Goal: Find specific page/section: Find specific page/section

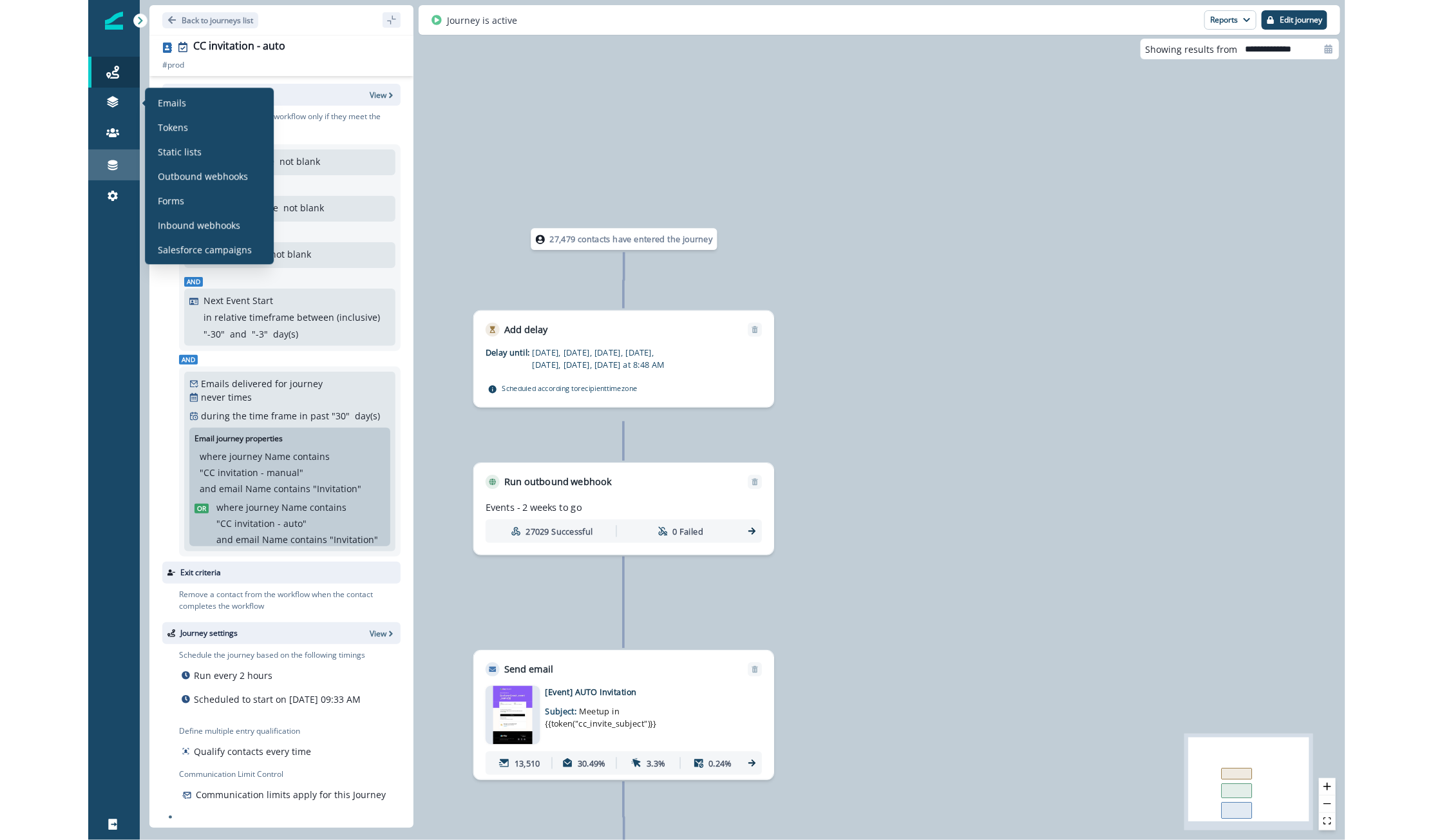
scroll to position [1, 0]
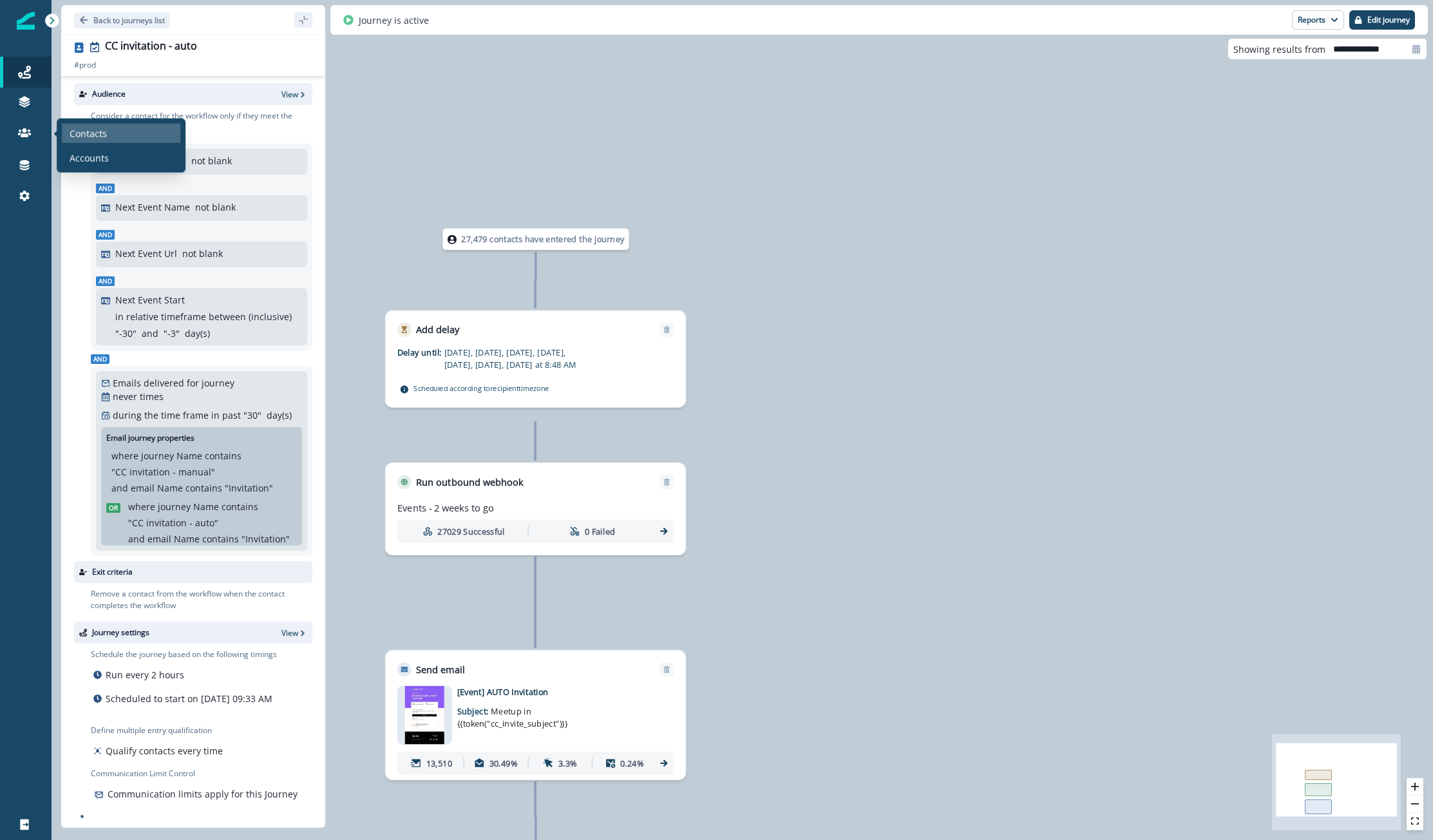
click at [80, 132] on p "Contacts" at bounding box center [88, 132] width 37 height 13
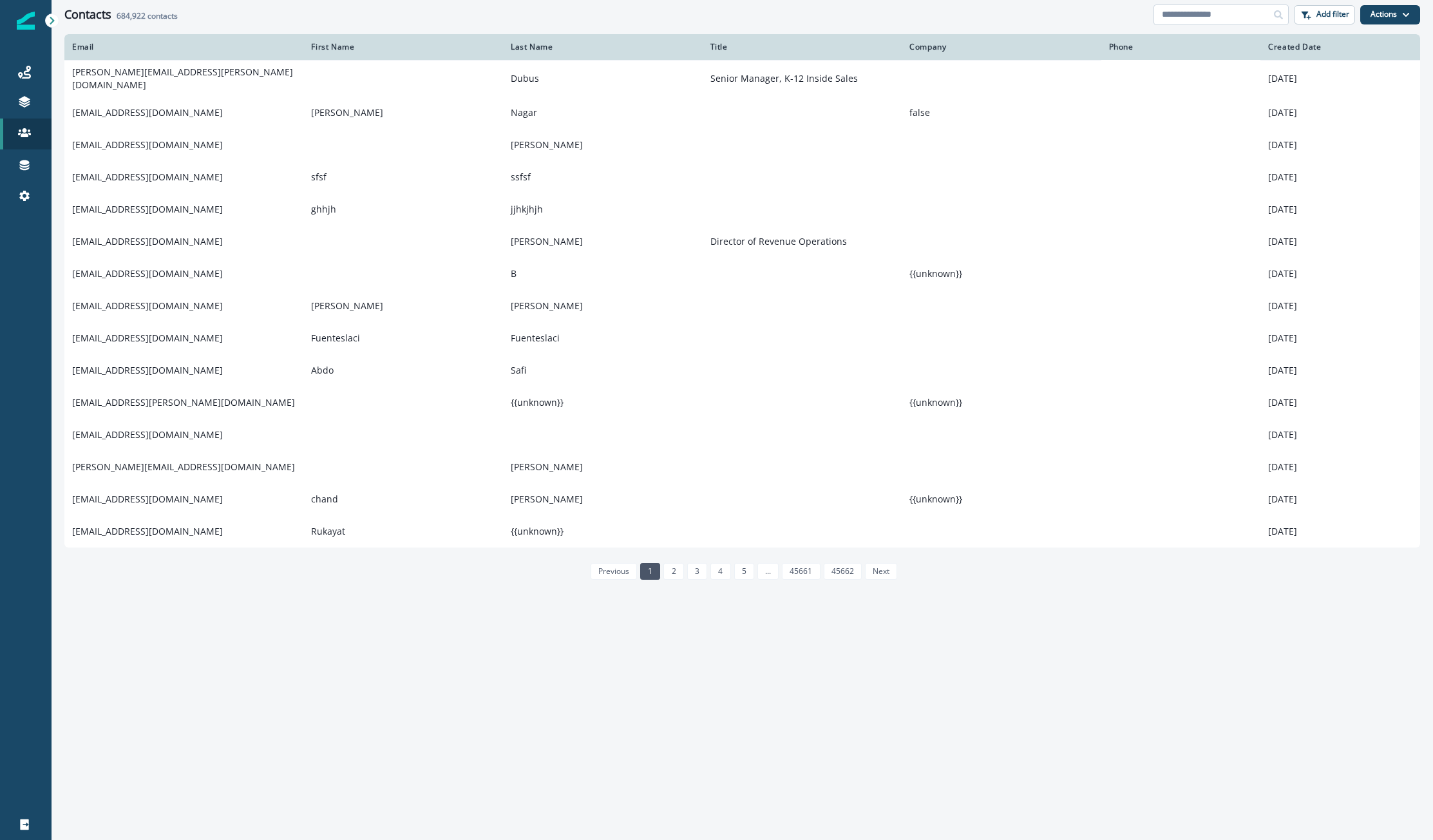
click at [1247, 17] on input at bounding box center [1221, 15] width 135 height 21
paste input "**********"
type input "**********"
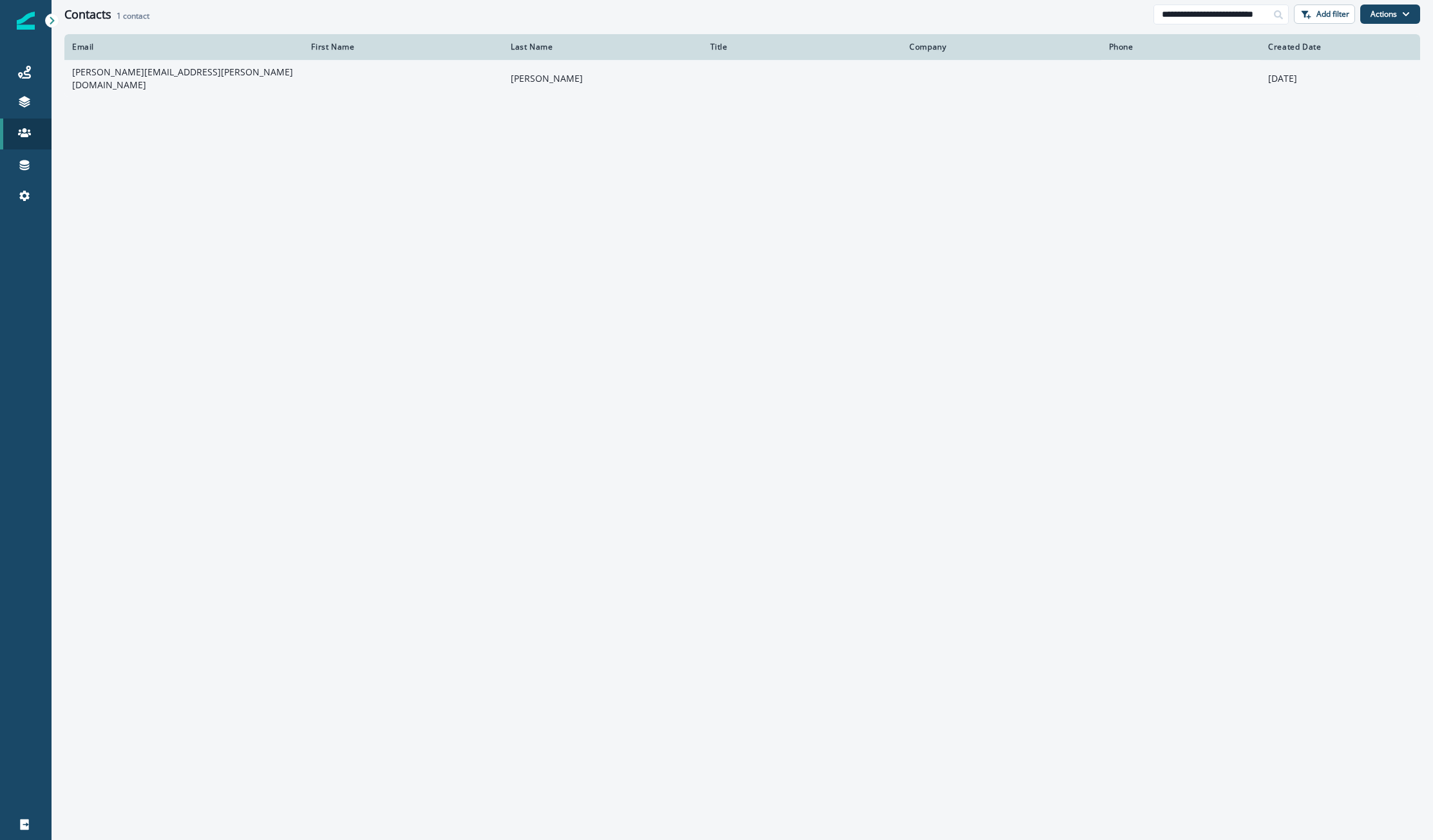
click at [280, 76] on td "[PERSON_NAME][EMAIL_ADDRESS][PERSON_NAME][DOMAIN_NAME]" at bounding box center [184, 78] width 239 height 37
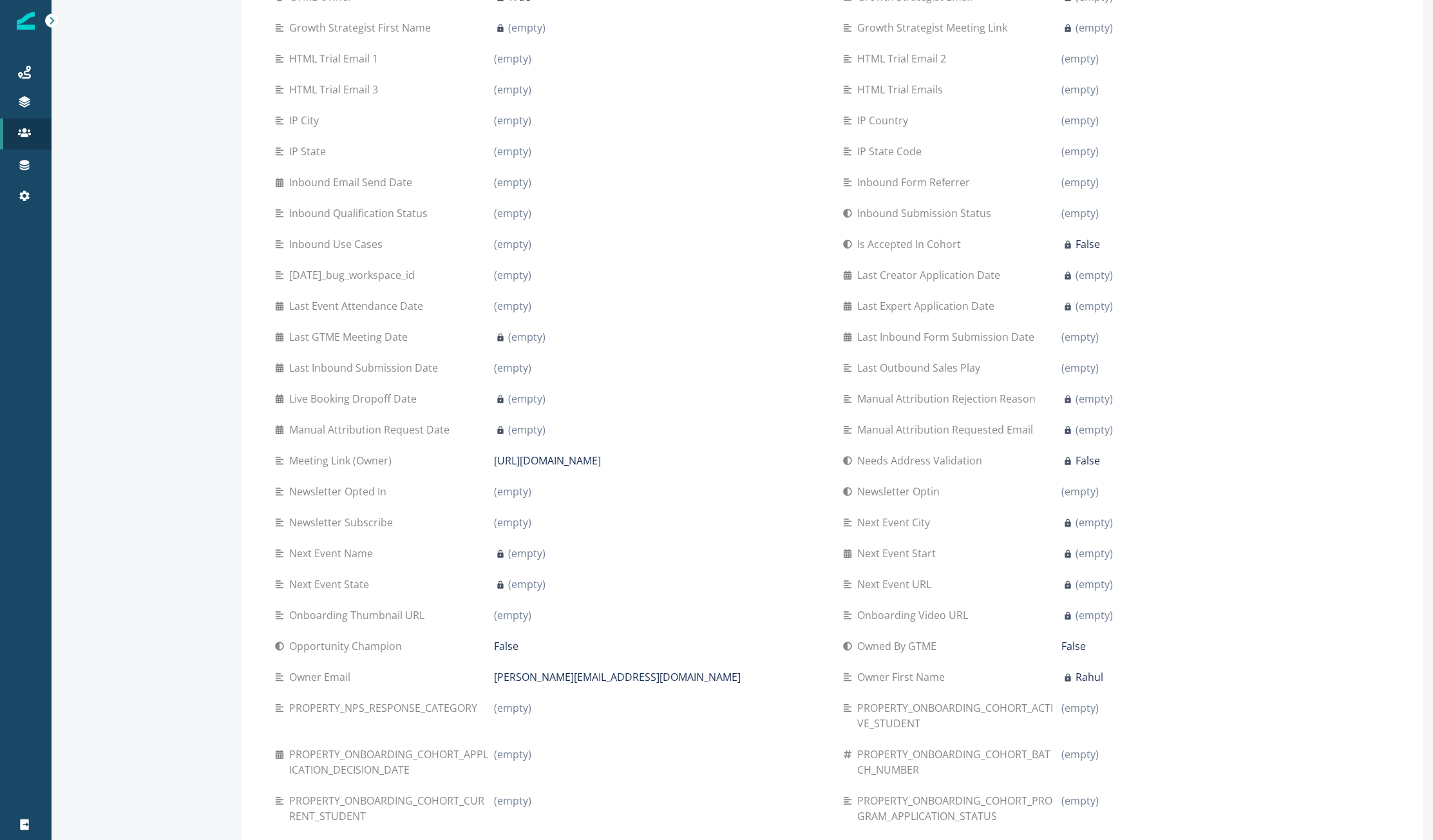
scroll to position [1031, 0]
drag, startPoint x: 488, startPoint y: 458, endPoint x: 743, endPoint y: 457, distance: 255.0
click at [743, 457] on div "Meeting Link (Owner) [URL][DOMAIN_NAME]" at bounding box center [548, 460] width 548 height 15
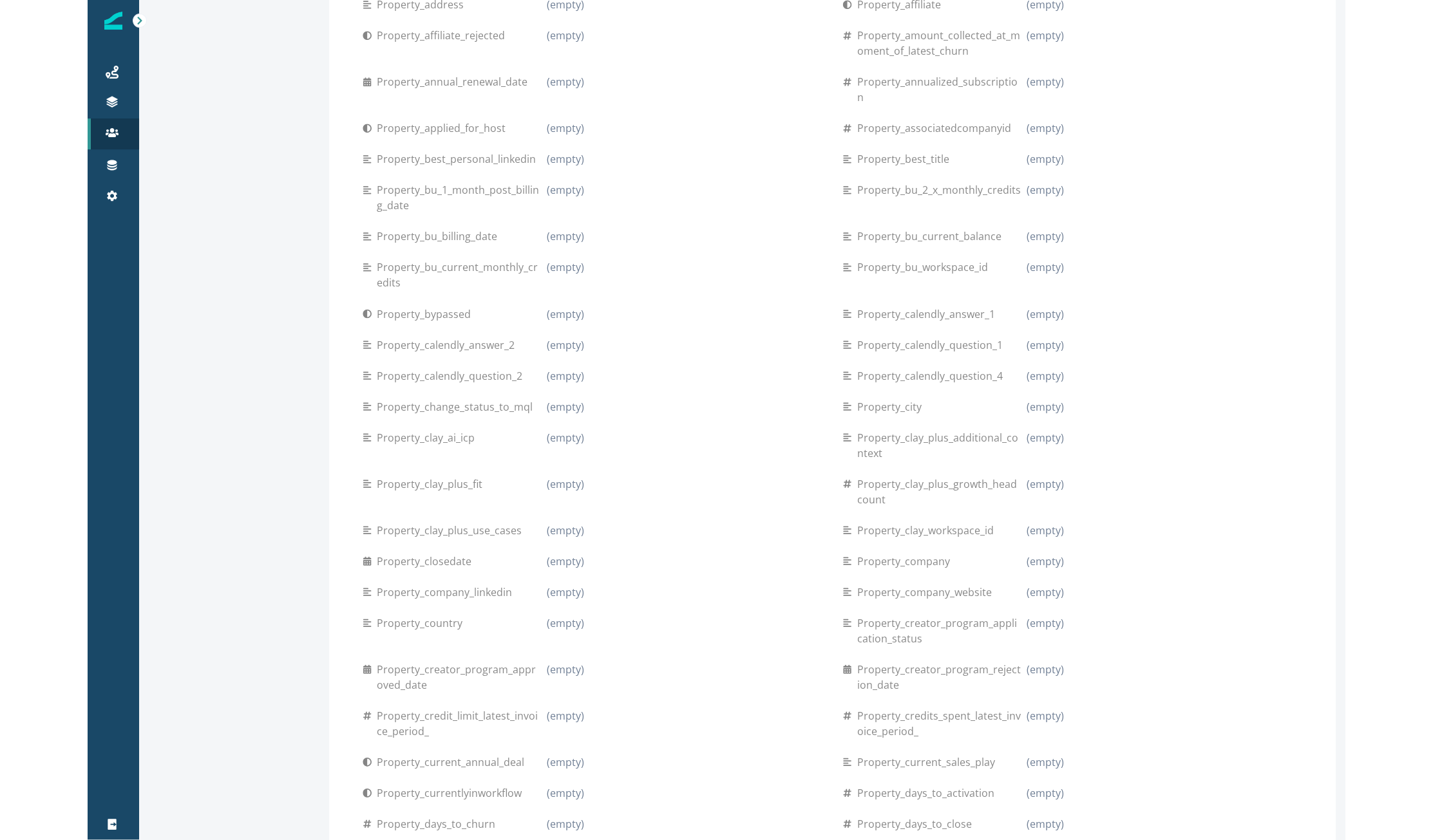
scroll to position [622, 0]
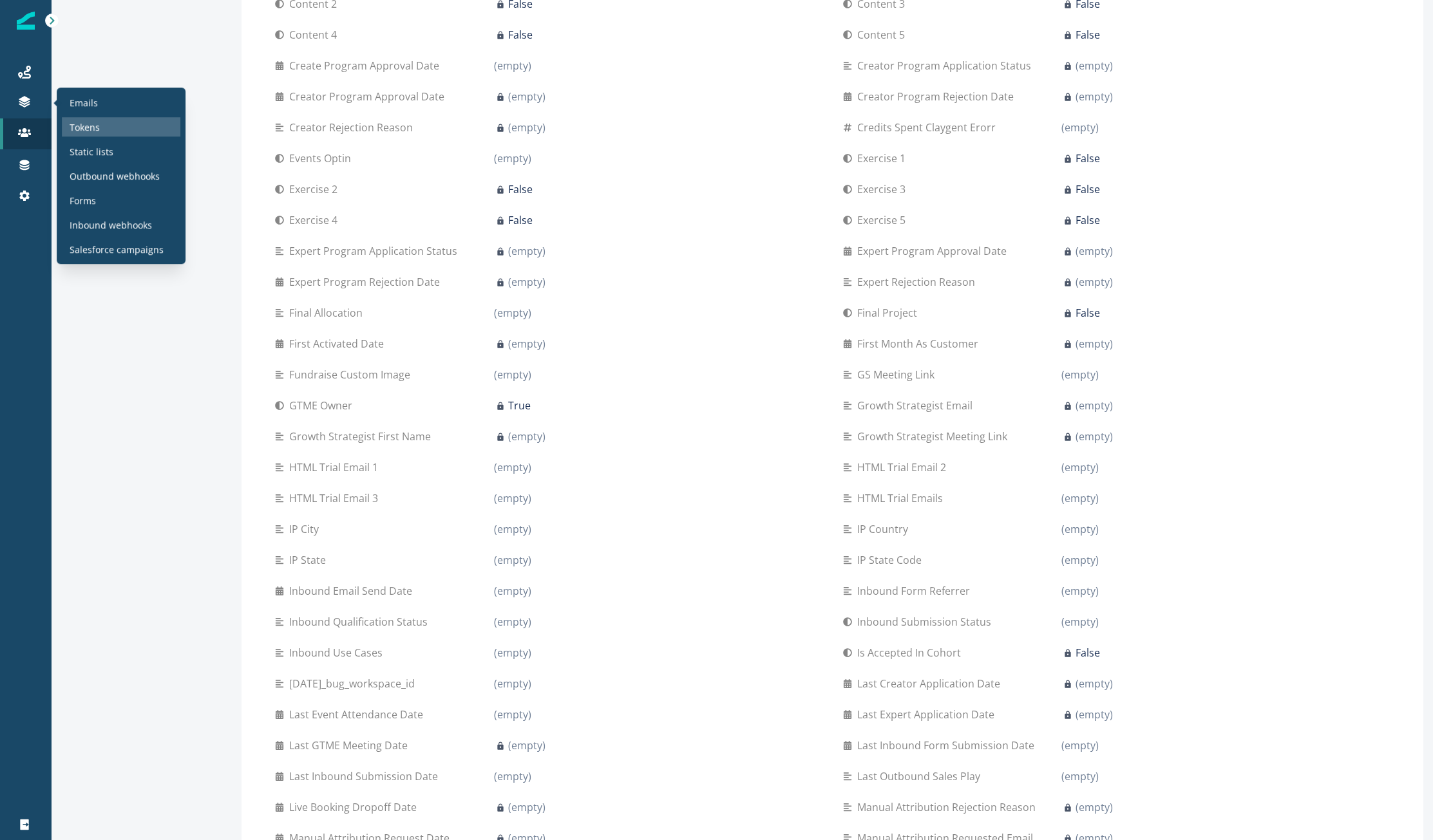
click at [68, 126] on div "Tokens" at bounding box center [121, 127] width 119 height 19
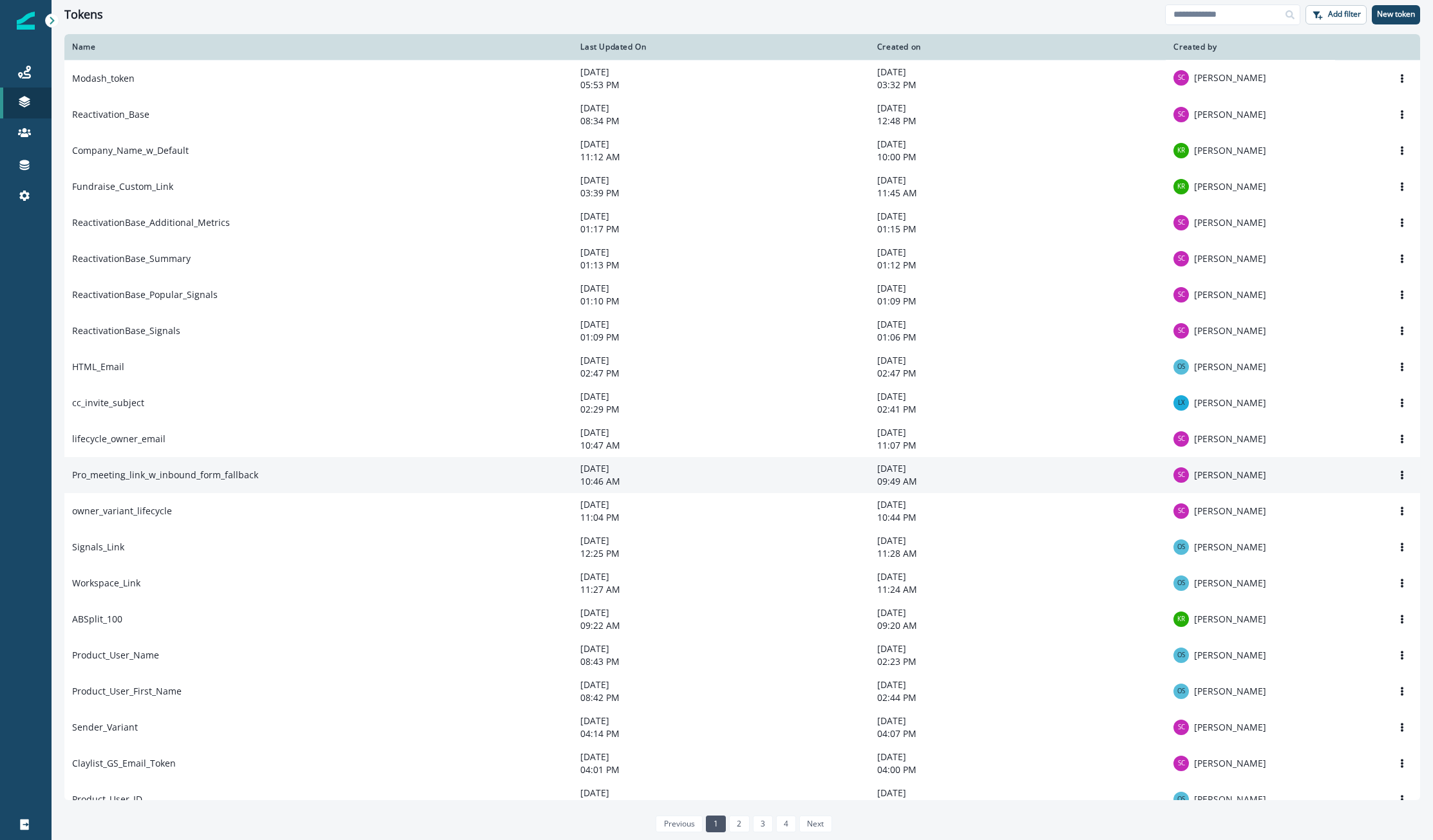
click at [184, 490] on td "Pro_meeting_link_w_inbound_form_fallback" at bounding box center [319, 475] width 508 height 36
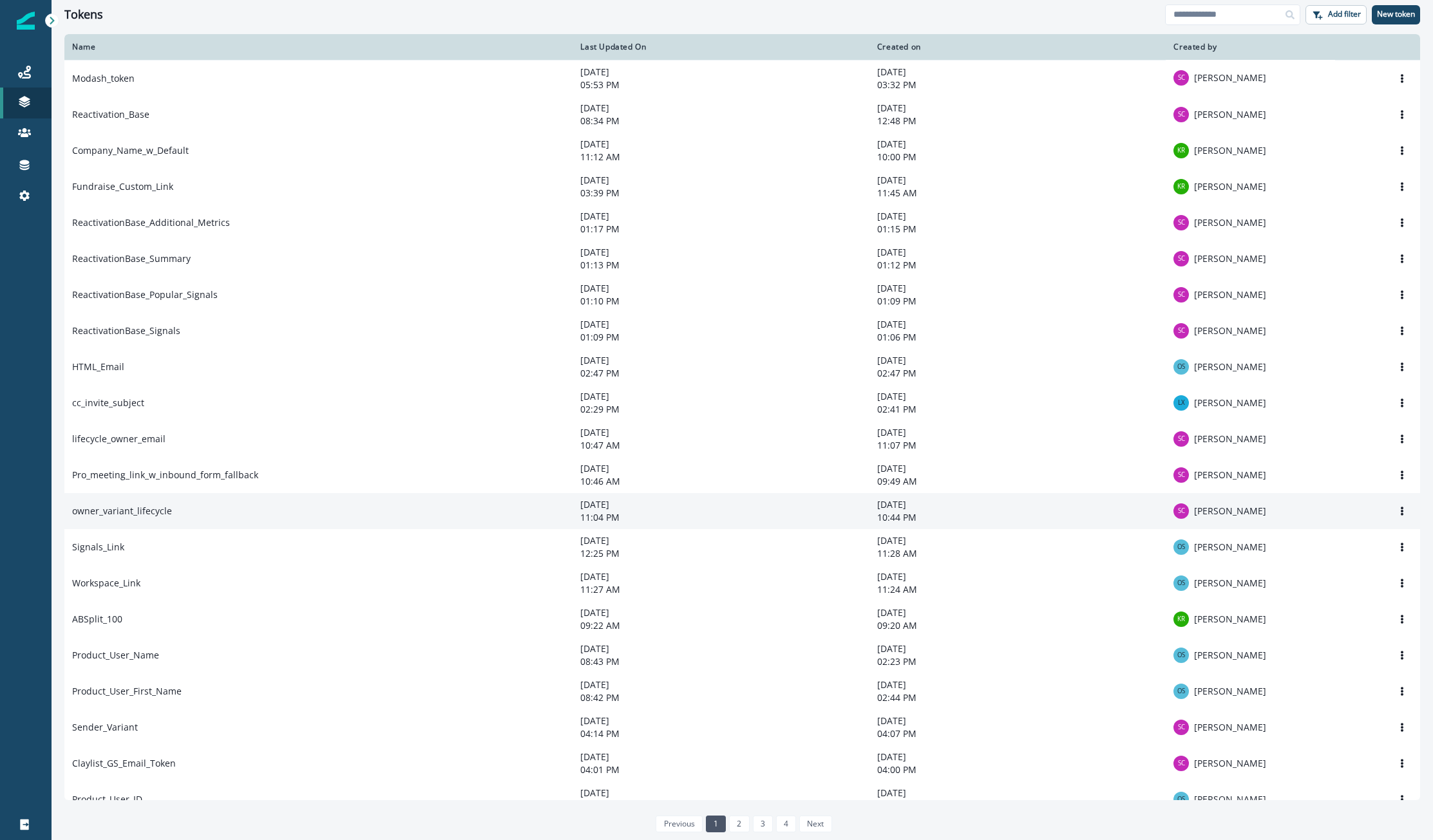
click at [171, 515] on td "owner_variant_lifecycle" at bounding box center [319, 511] width 508 height 36
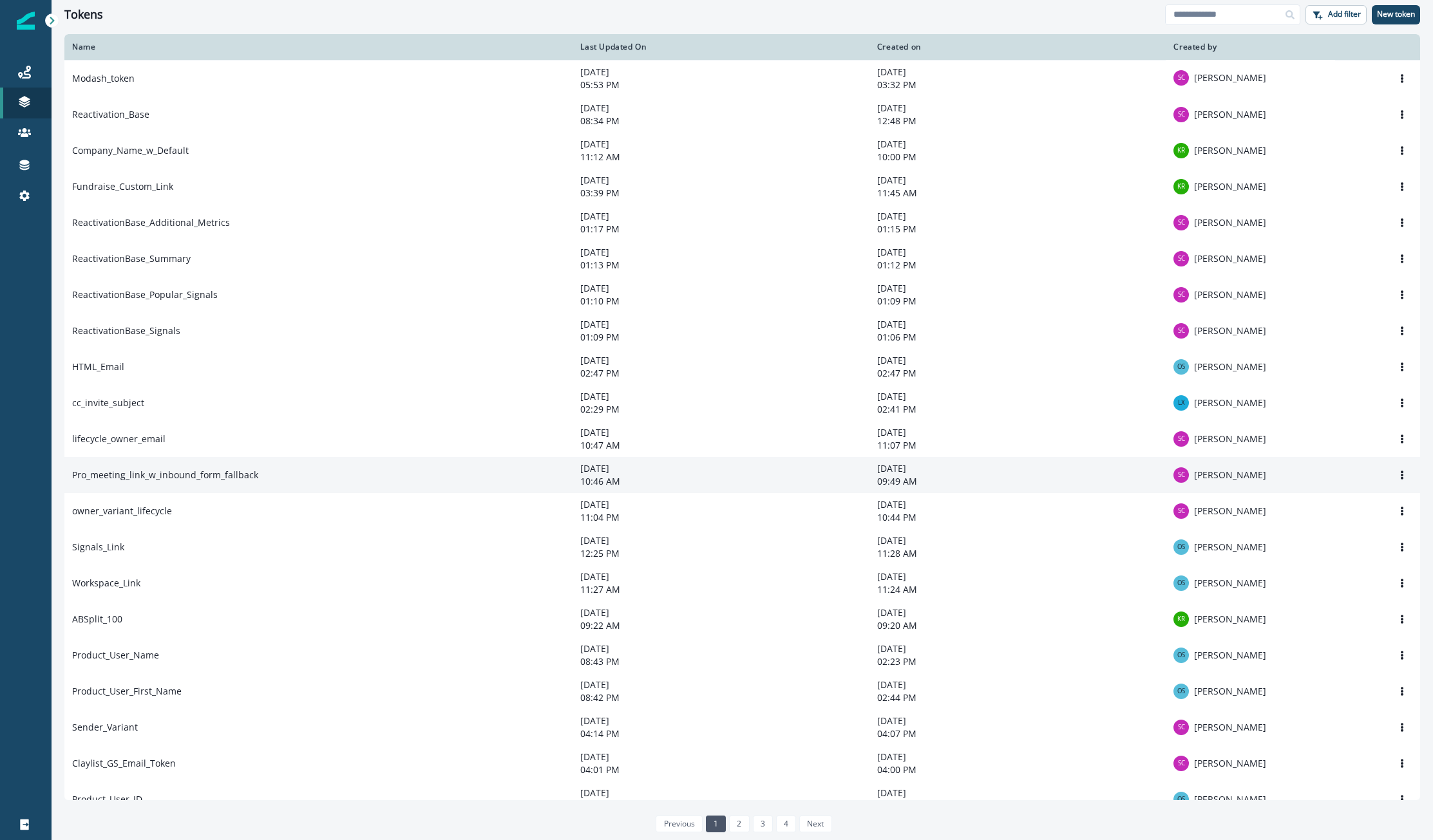
click at [212, 471] on td "Pro_meeting_link_w_inbound_form_fallback" at bounding box center [319, 475] width 508 height 36
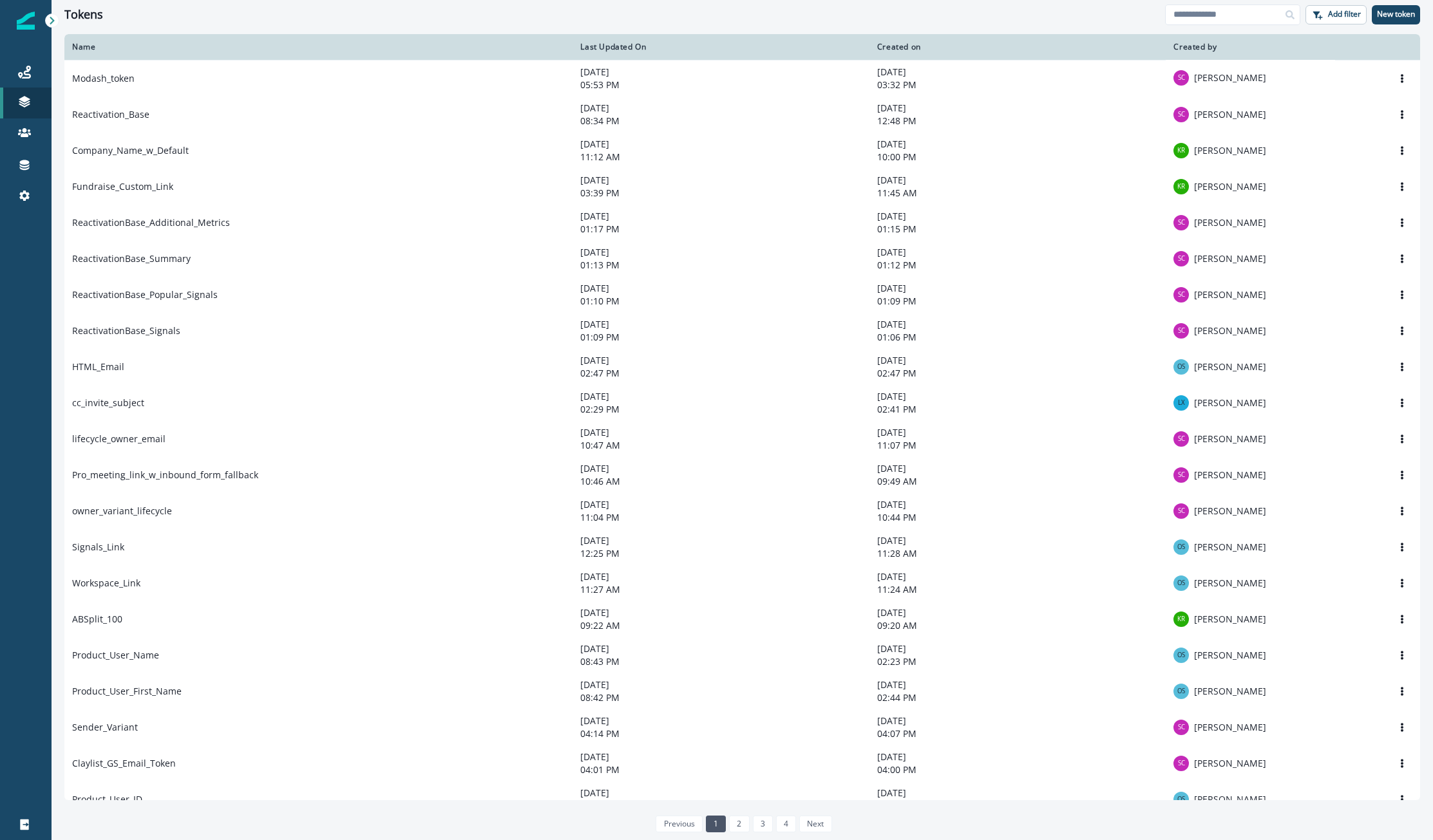
click at [142, 25] on div "Tokens Add filter New token" at bounding box center [742, 15] width 1382 height 29
